Goal: Task Accomplishment & Management: Use online tool/utility

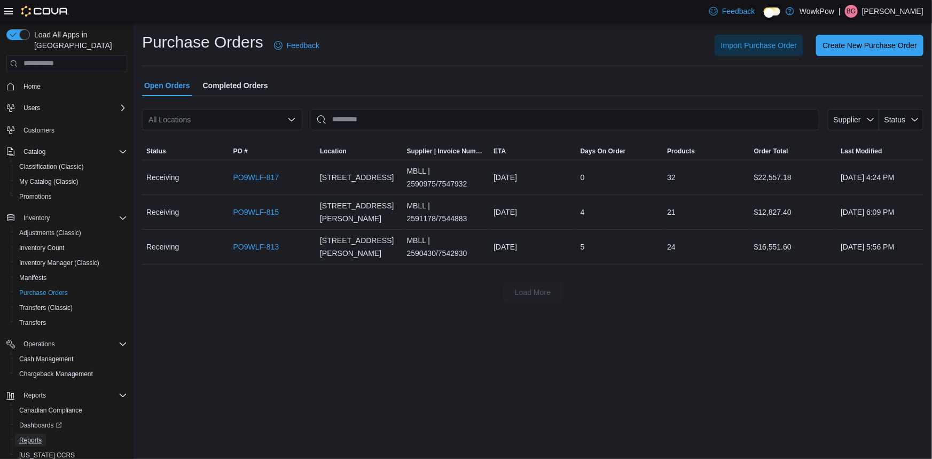
drag, startPoint x: 26, startPoint y: 423, endPoint x: 432, endPoint y: 344, distance: 413.4
click at [26, 434] on span "Reports" at bounding box center [30, 440] width 22 height 13
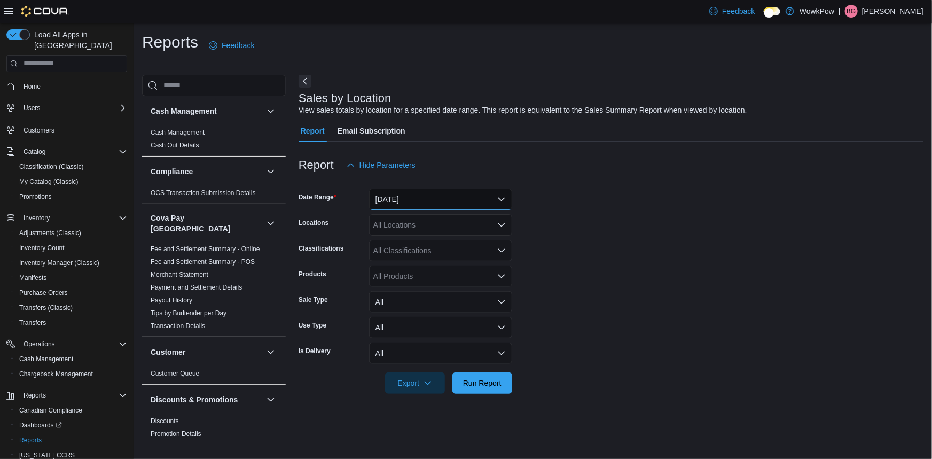
click at [421, 192] on button "[DATE]" at bounding box center [440, 199] width 143 height 21
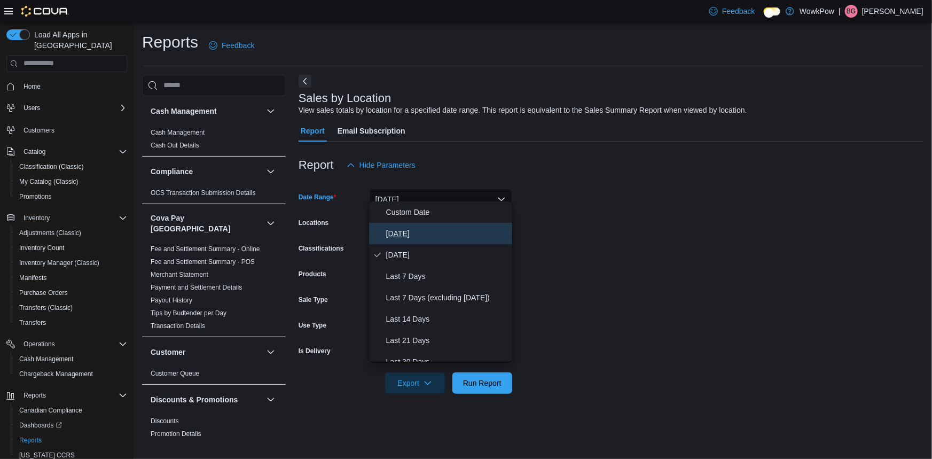
click at [399, 227] on span "[DATE]" at bounding box center [447, 233] width 122 height 13
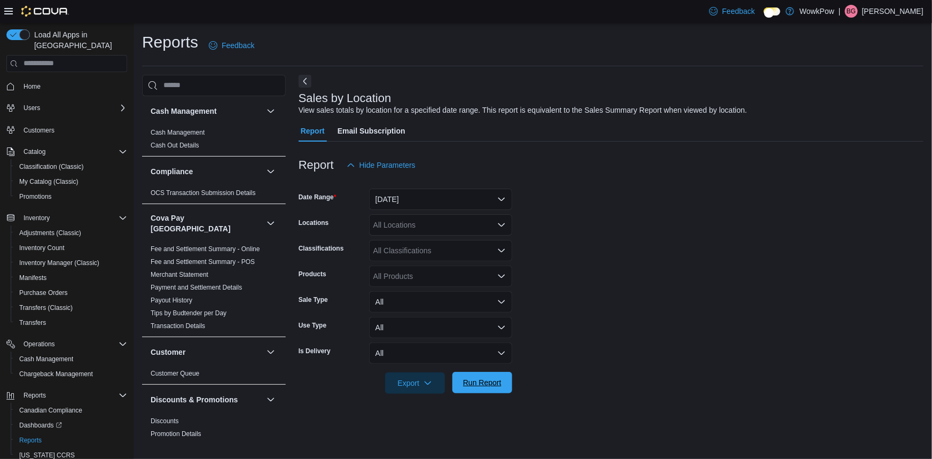
click at [478, 382] on span "Run Report" at bounding box center [482, 382] width 47 height 21
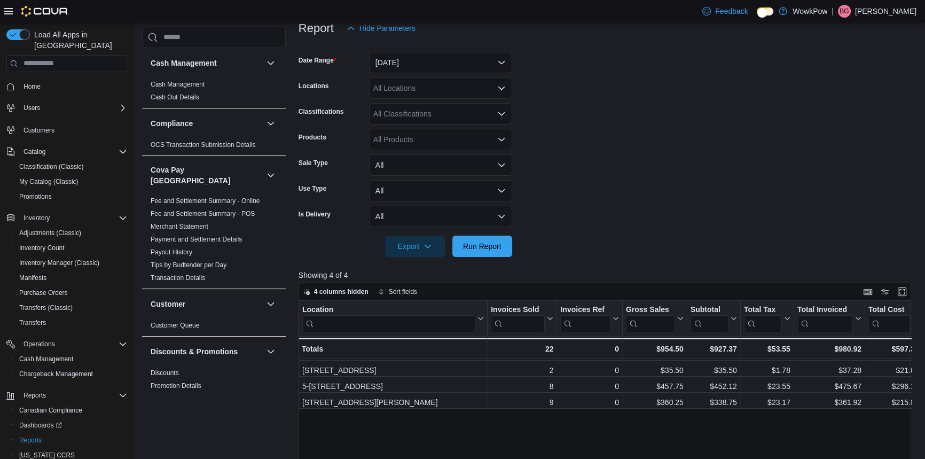
scroll to position [194, 0]
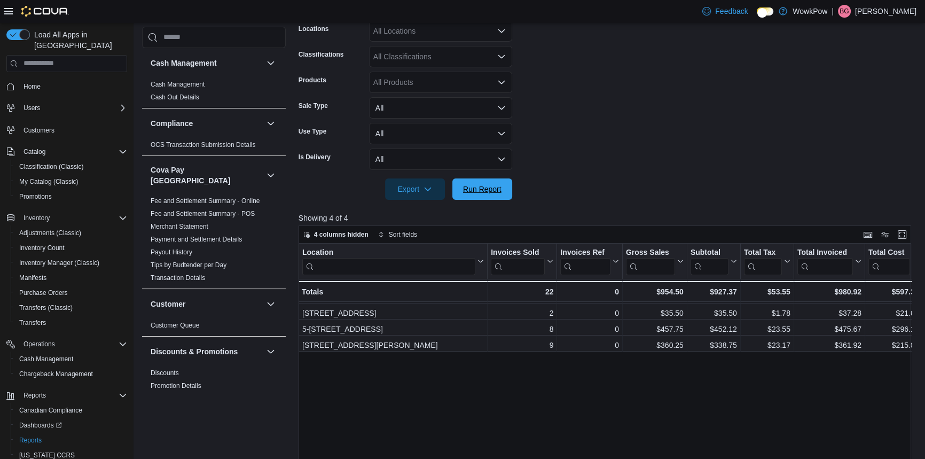
click at [475, 184] on span "Run Report" at bounding box center [482, 189] width 38 height 11
click at [795, 149] on form "Date Range [DATE] Locations All Locations Classifications All Classifications P…" at bounding box center [608, 91] width 619 height 218
drag, startPoint x: 507, startPoint y: 174, endPoint x: 568, endPoint y: 132, distance: 74.2
click at [507, 178] on button "Run Report" at bounding box center [482, 188] width 60 height 21
drag, startPoint x: 481, startPoint y: 174, endPoint x: 703, endPoint y: 93, distance: 236.0
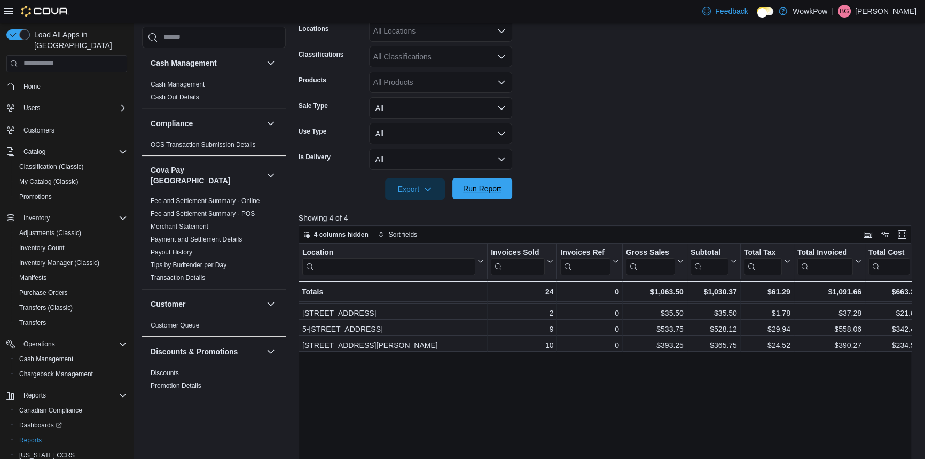
click at [481, 178] on span "Run Report" at bounding box center [482, 188] width 47 height 21
